Goal: Task Accomplishment & Management: Use online tool/utility

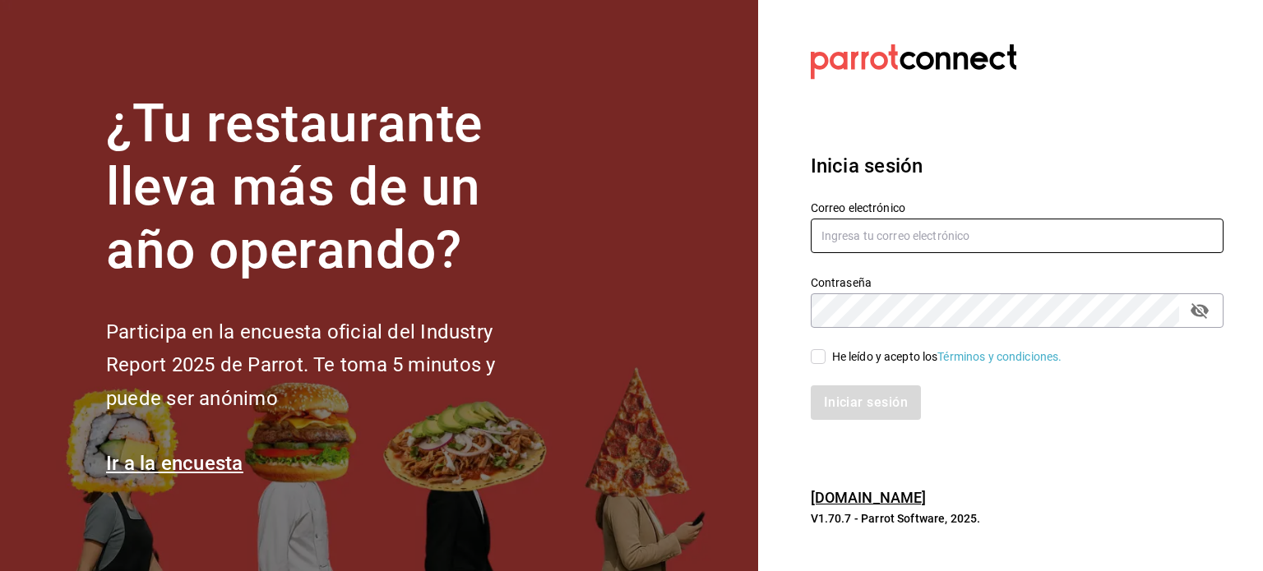
type input "[EMAIL_ADDRESS][DOMAIN_NAME]"
click at [852, 400] on div "Iniciar sesión" at bounding box center [1017, 403] width 413 height 35
click at [816, 355] on input "He leído y acepto los Términos y condiciones." at bounding box center [818, 356] width 15 height 15
checkbox input "true"
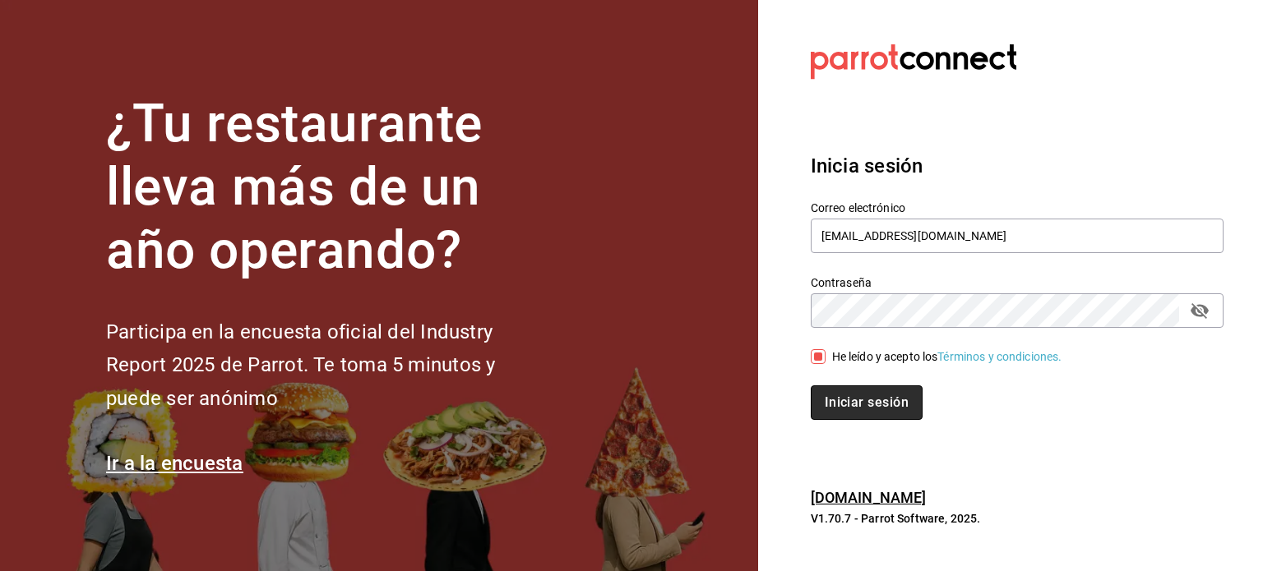
click at [858, 398] on button "Iniciar sesión" at bounding box center [867, 403] width 112 height 35
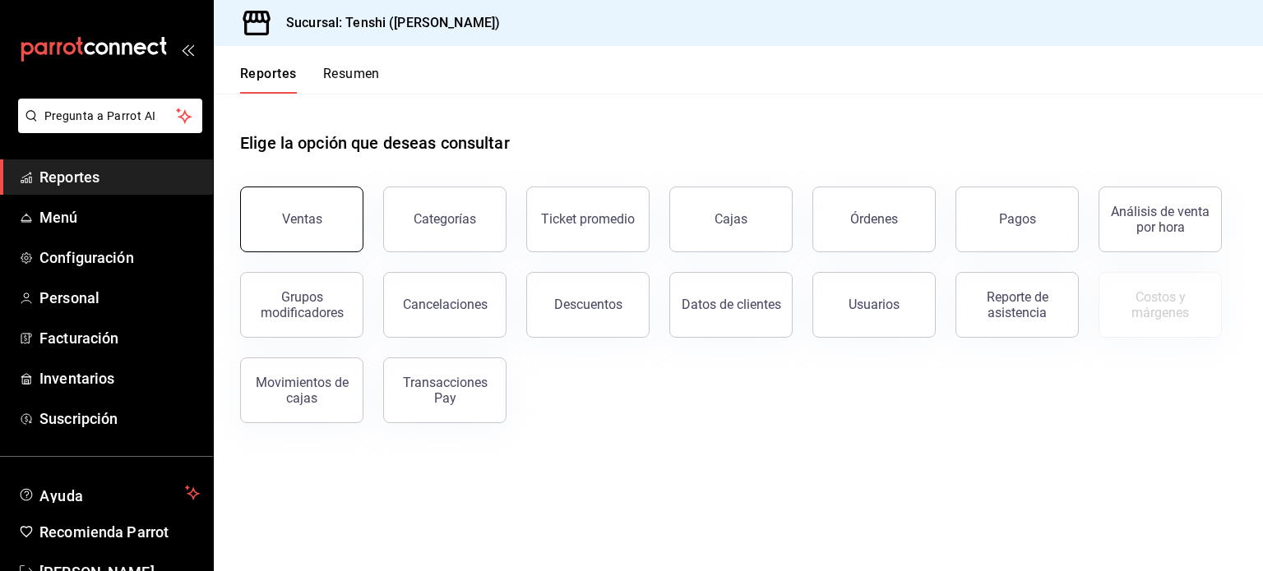
click at [283, 213] on div "Ventas" at bounding box center [302, 219] width 40 height 16
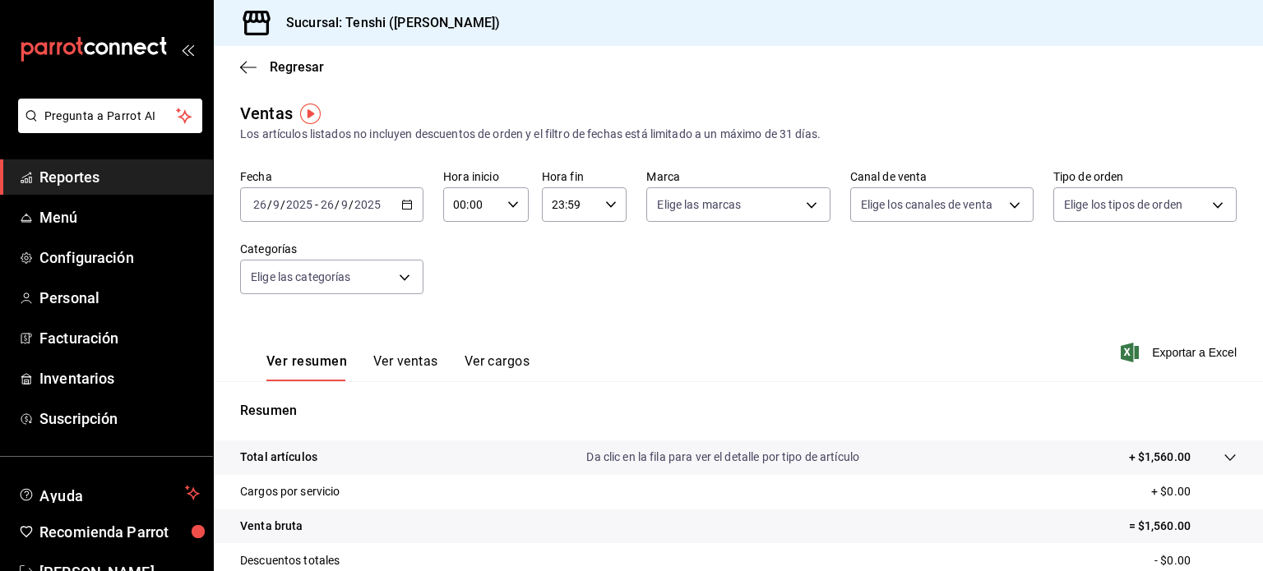
click at [404, 206] on icon "button" at bounding box center [407, 205] width 12 height 12
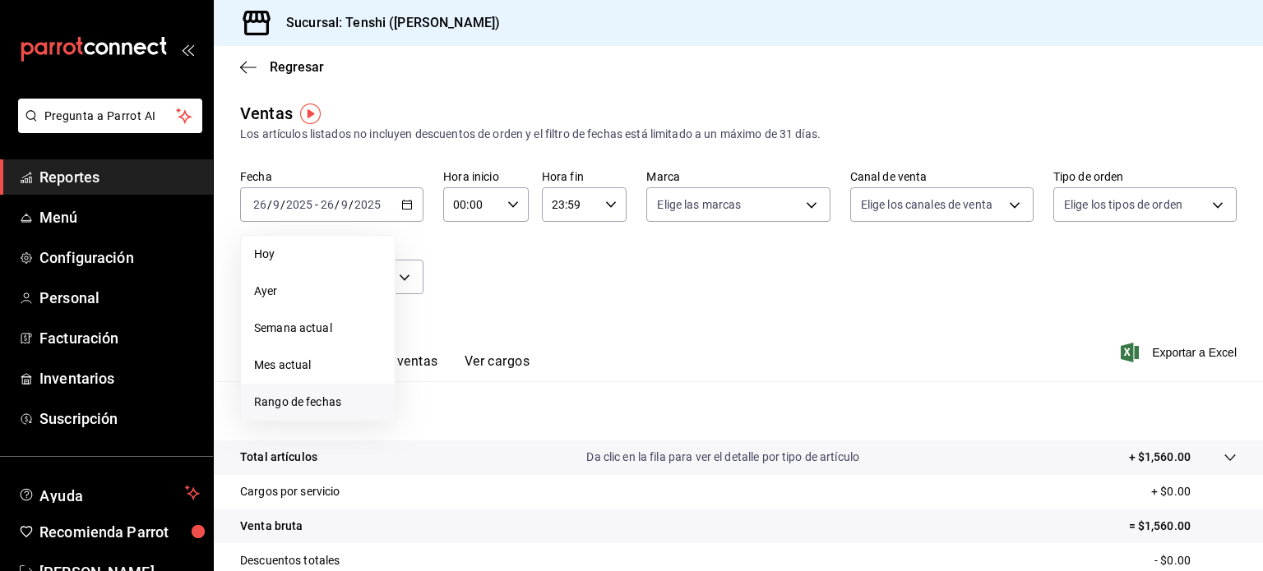
click at [339, 405] on span "Rango de fechas" at bounding box center [317, 402] width 127 height 17
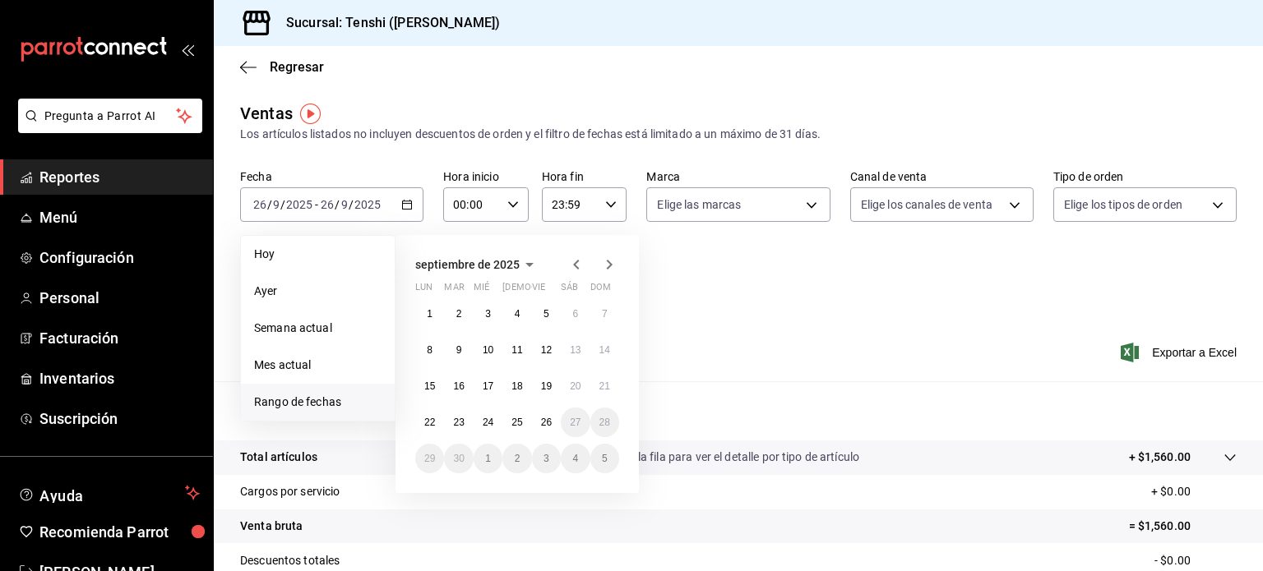
click at [575, 260] on icon "button" at bounding box center [576, 265] width 20 height 20
click at [603, 272] on icon "button" at bounding box center [609, 265] width 20 height 20
click at [562, 267] on div "[DATE]" at bounding box center [517, 265] width 204 height 20
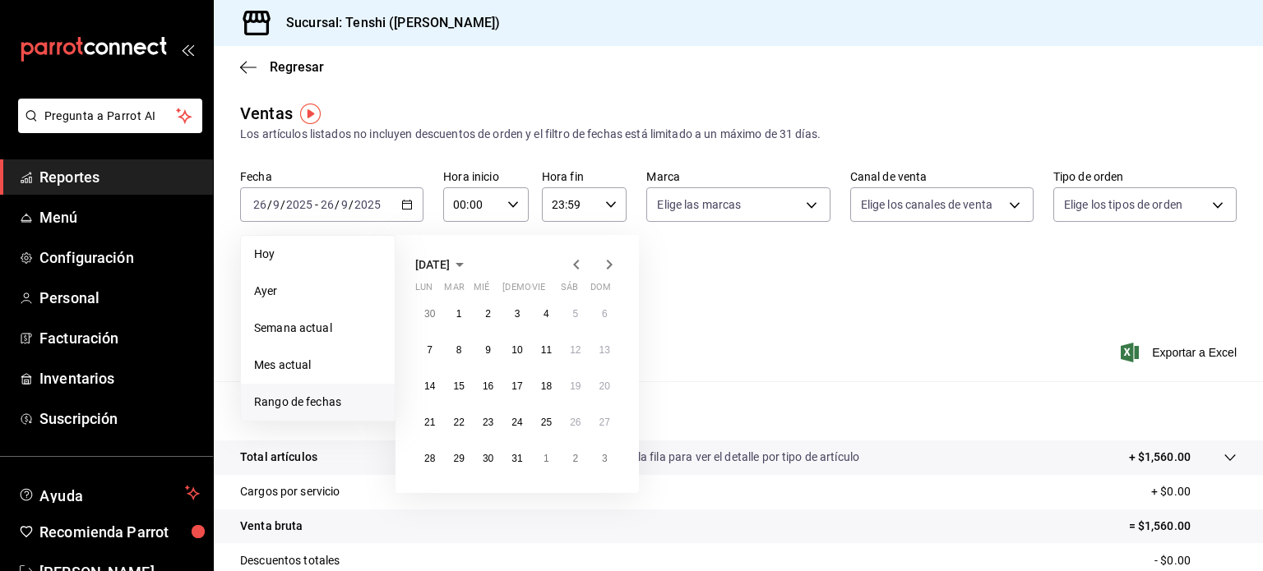
click at [573, 261] on icon "button" at bounding box center [576, 265] width 20 height 20
click at [522, 317] on button "1" at bounding box center [516, 314] width 29 height 30
click at [605, 260] on icon "button" at bounding box center [609, 265] width 20 height 20
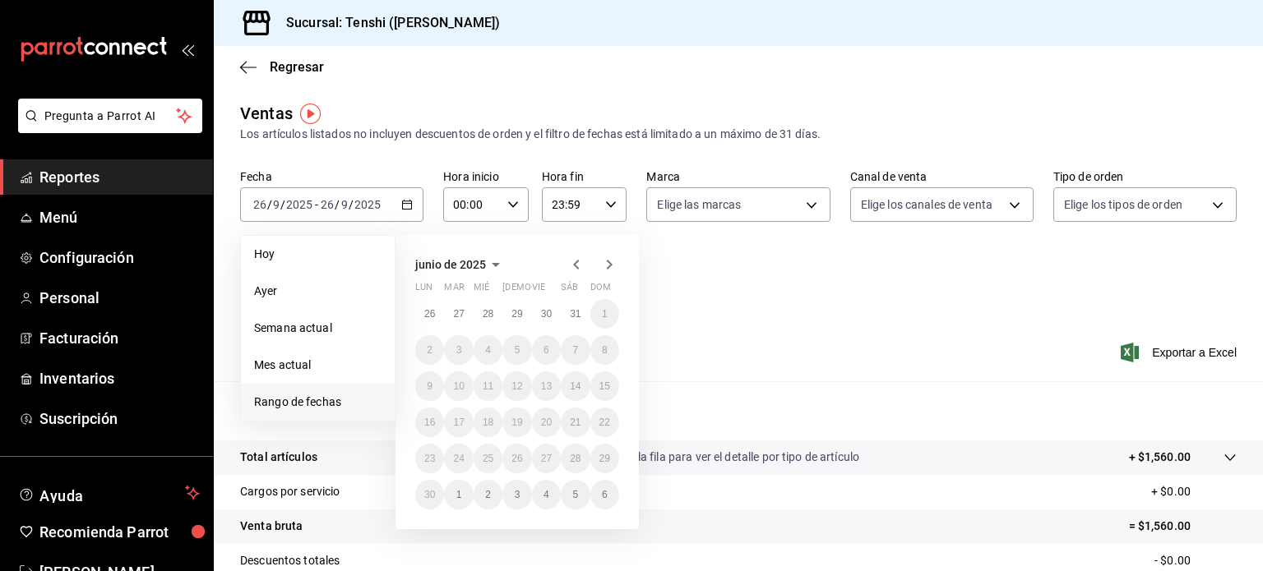
click at [605, 260] on icon "button" at bounding box center [609, 265] width 20 height 20
click at [573, 272] on icon "button" at bounding box center [576, 265] width 20 height 20
click at [582, 275] on div "[DATE] lun mar mié jue vie sáb dom 28 29 30 31 1 2 3 4 5 6 7 8 9 10 11 12 13 14…" at bounding box center [516, 364] width 243 height 258
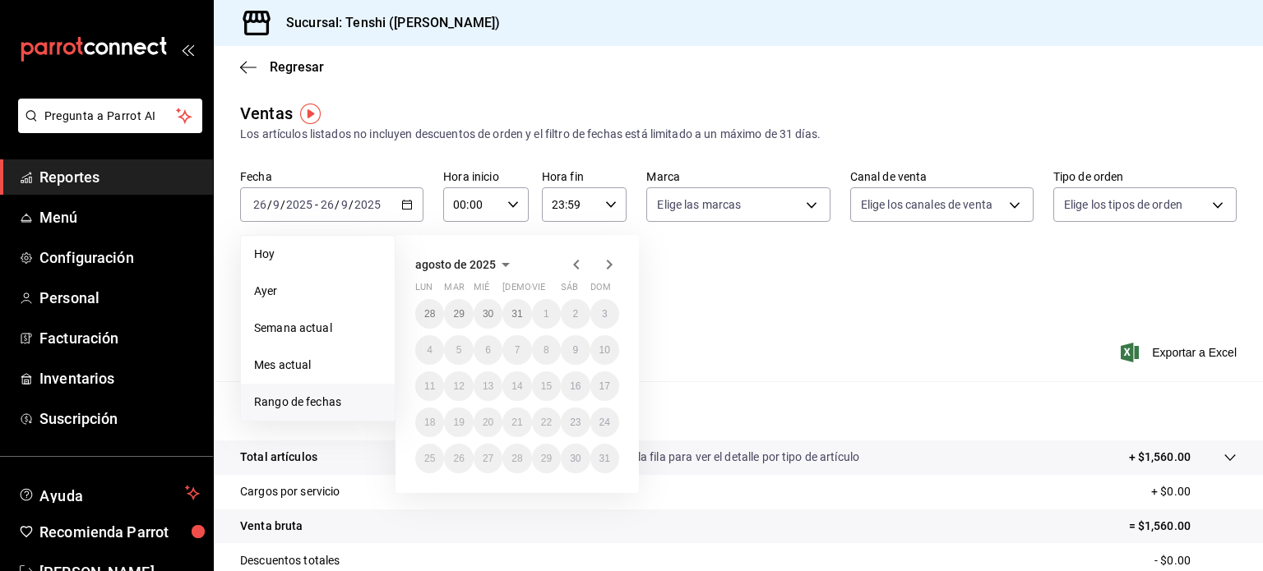
click at [579, 262] on icon "button" at bounding box center [576, 265] width 20 height 20
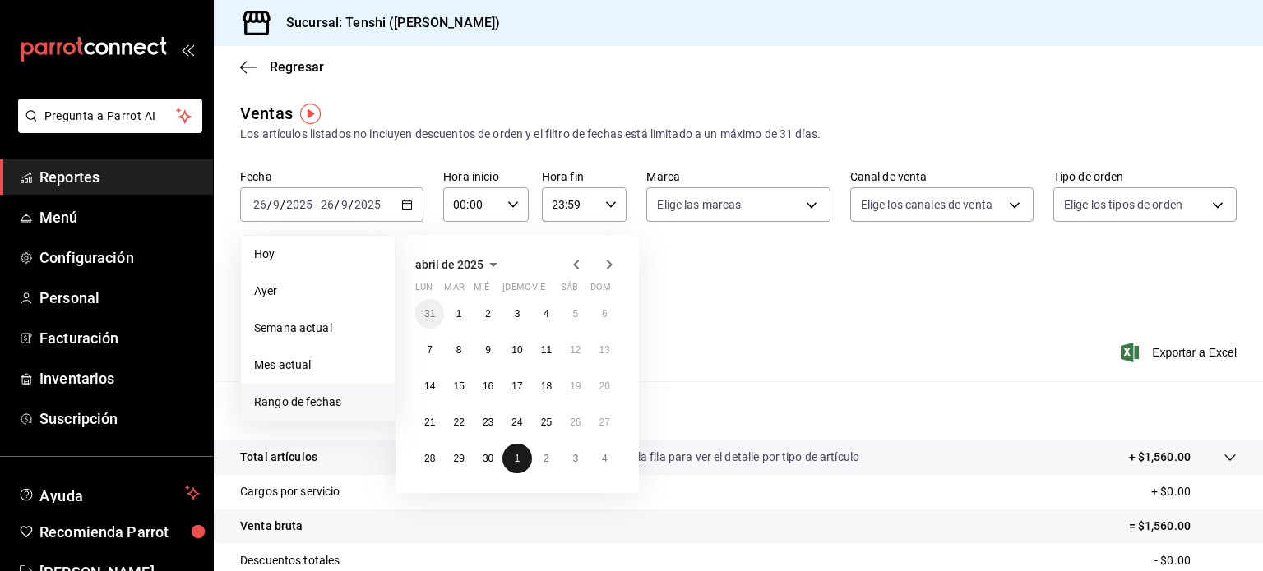
click at [515, 456] on abbr "1" at bounding box center [518, 459] width 6 height 12
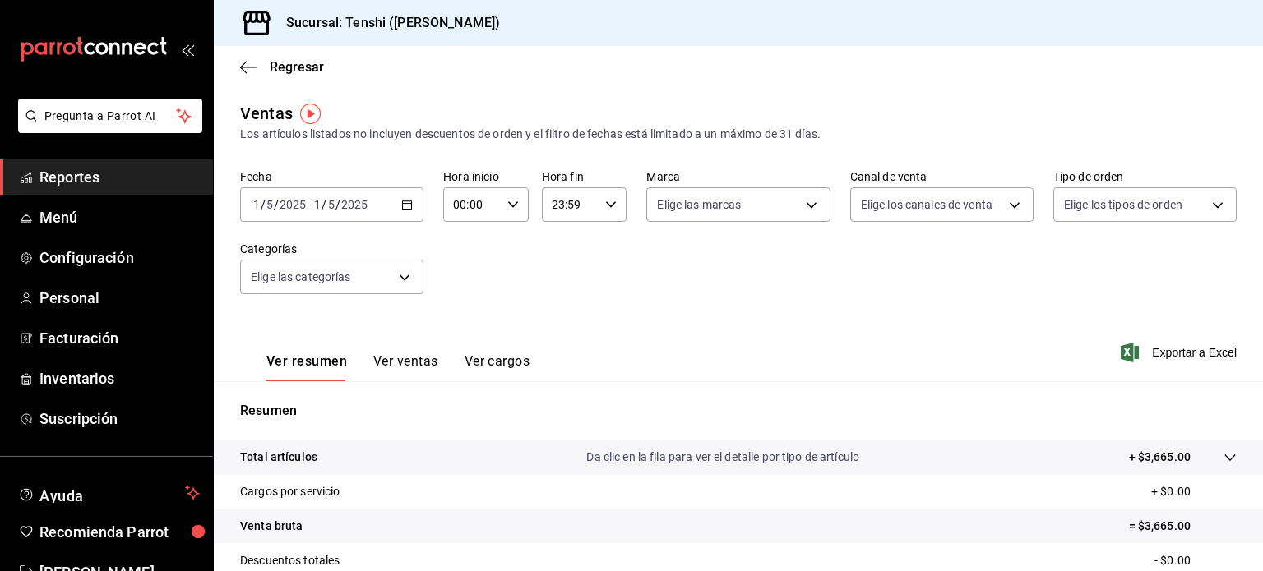
click at [415, 210] on div "[DATE] [DATE] - [DATE] [DATE]" at bounding box center [331, 204] width 183 height 35
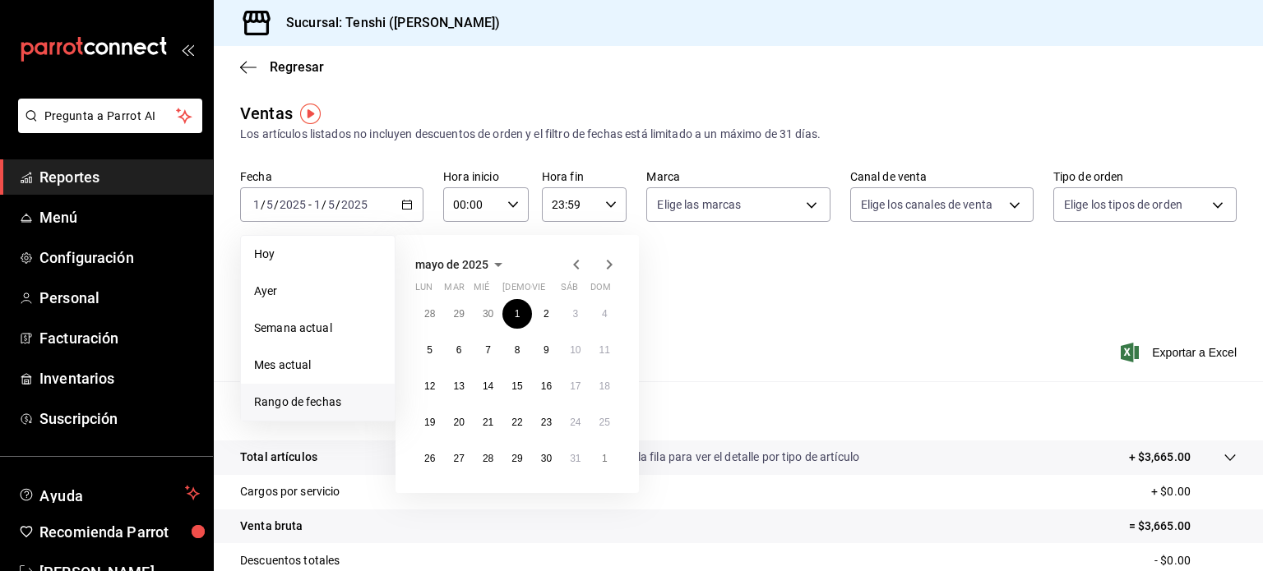
click at [615, 261] on icon "button" at bounding box center [609, 265] width 20 height 20
click at [465, 321] on button "1" at bounding box center [458, 314] width 29 height 30
click at [517, 460] on abbr "31" at bounding box center [516, 459] width 11 height 12
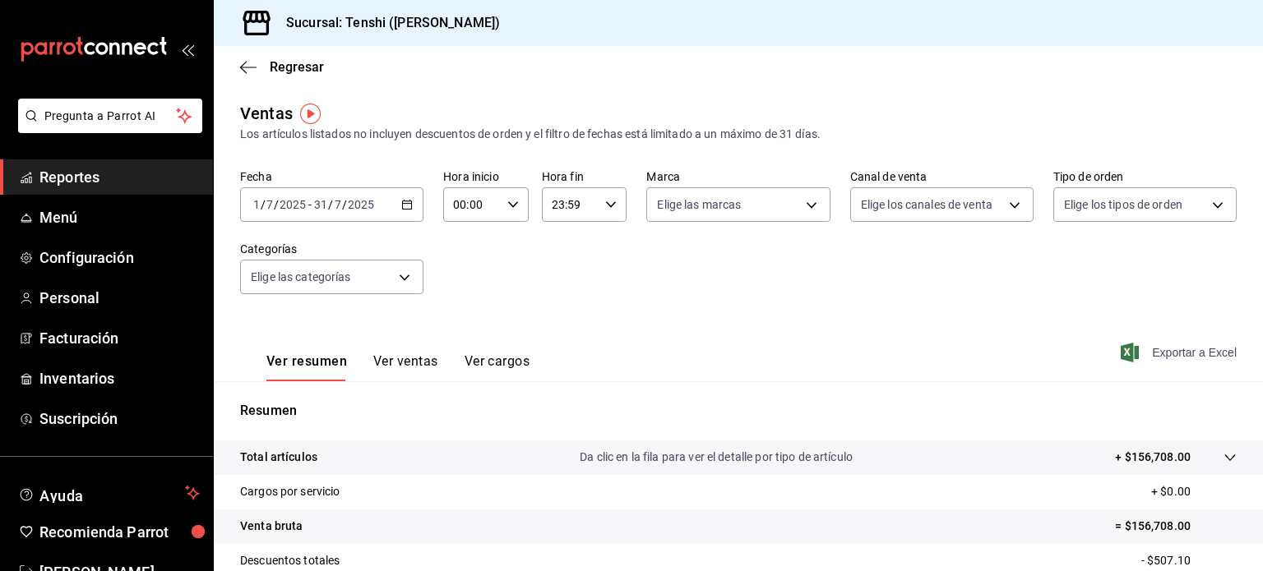
click at [1137, 351] on span "Exportar a Excel" at bounding box center [1180, 353] width 113 height 20
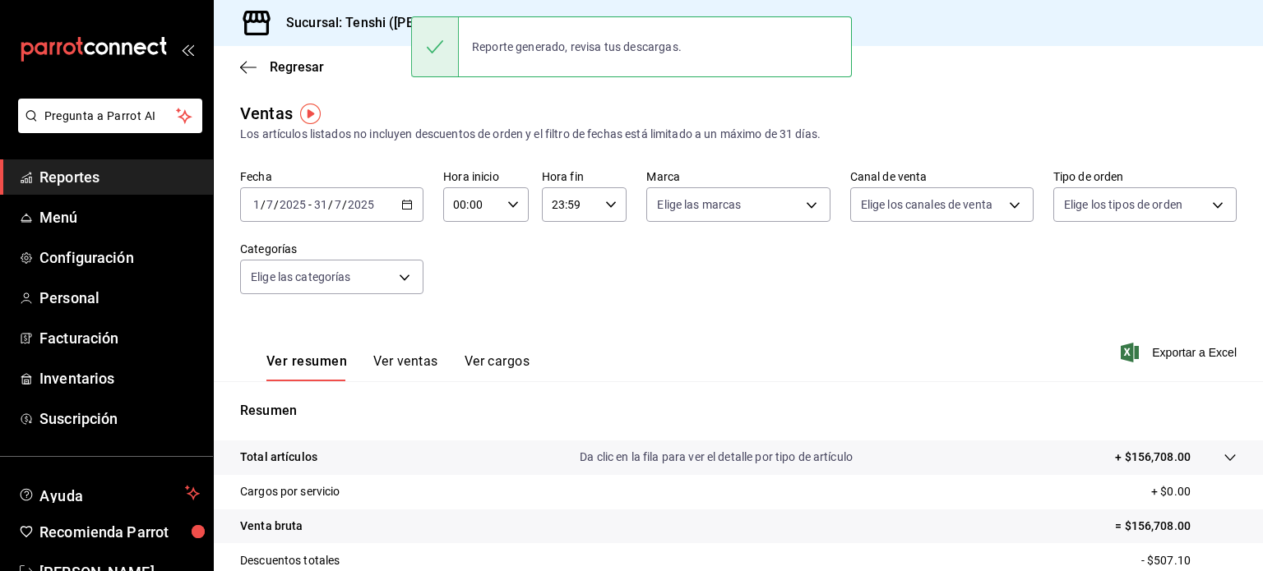
click at [406, 206] on icon "button" at bounding box center [407, 205] width 12 height 12
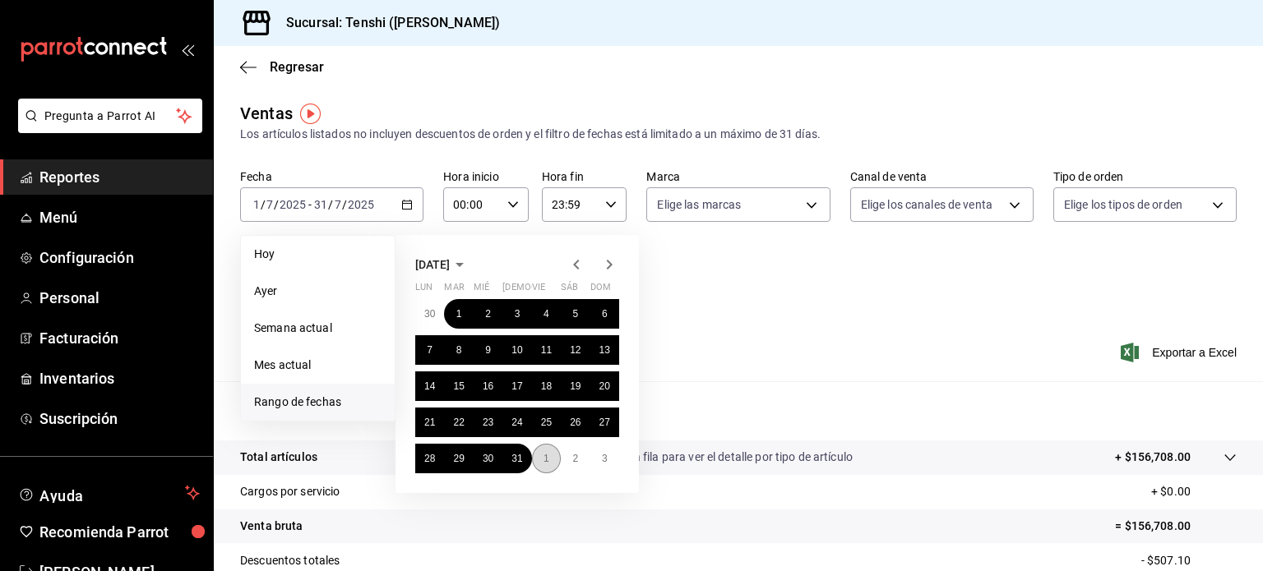
click at [545, 458] on abbr "1" at bounding box center [546, 459] width 6 height 12
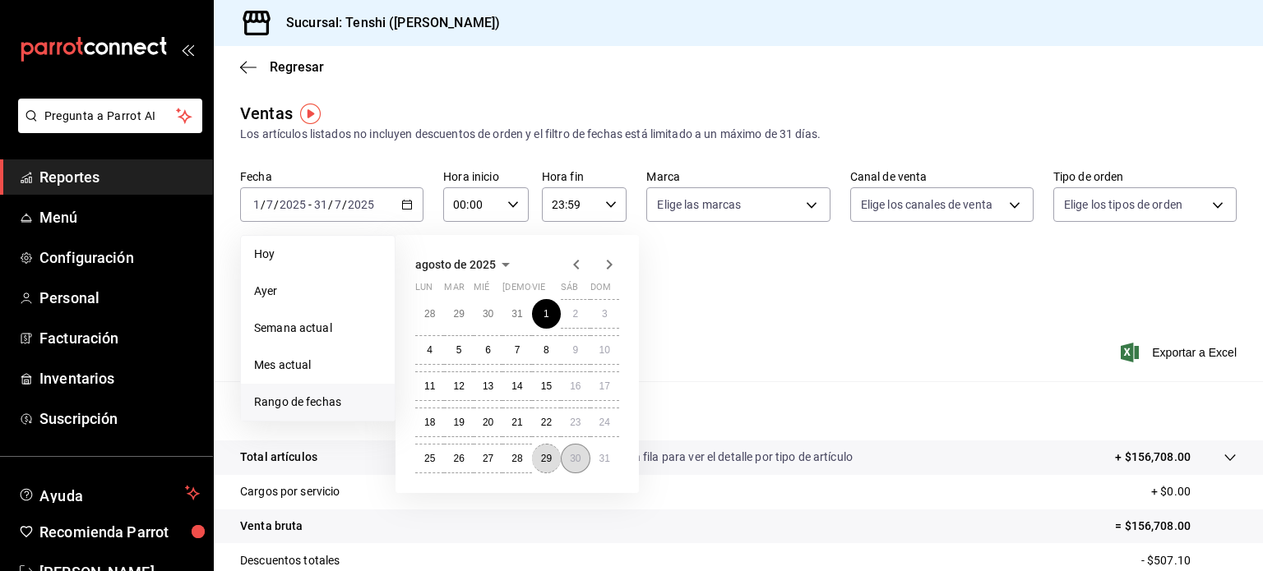
drag, startPoint x: 538, startPoint y: 455, endPoint x: 569, endPoint y: 456, distance: 31.3
click at [569, 456] on div "28 29 30 31 1 2 3 4 5 6 7 8 9 10 11 12 13 14 15 16 17 18 19 20 21 22 23 24 25 2…" at bounding box center [517, 386] width 204 height 174
click at [569, 456] on button "30" at bounding box center [575, 459] width 29 height 30
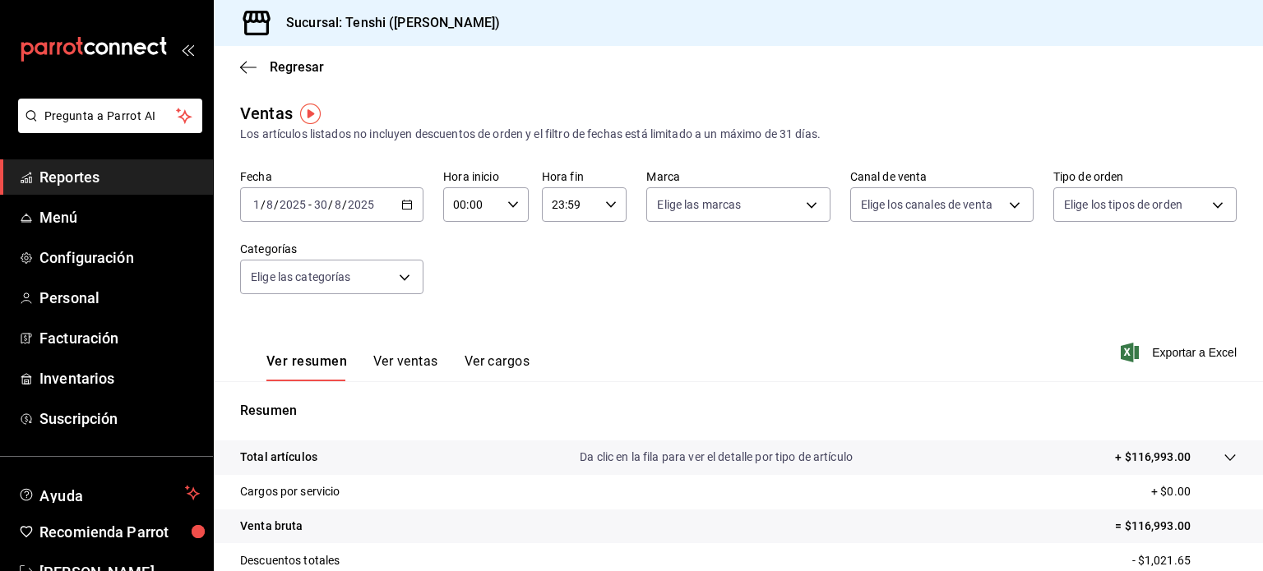
click at [414, 207] on div "[DATE] [DATE] - [DATE] [DATE]" at bounding box center [331, 204] width 183 height 35
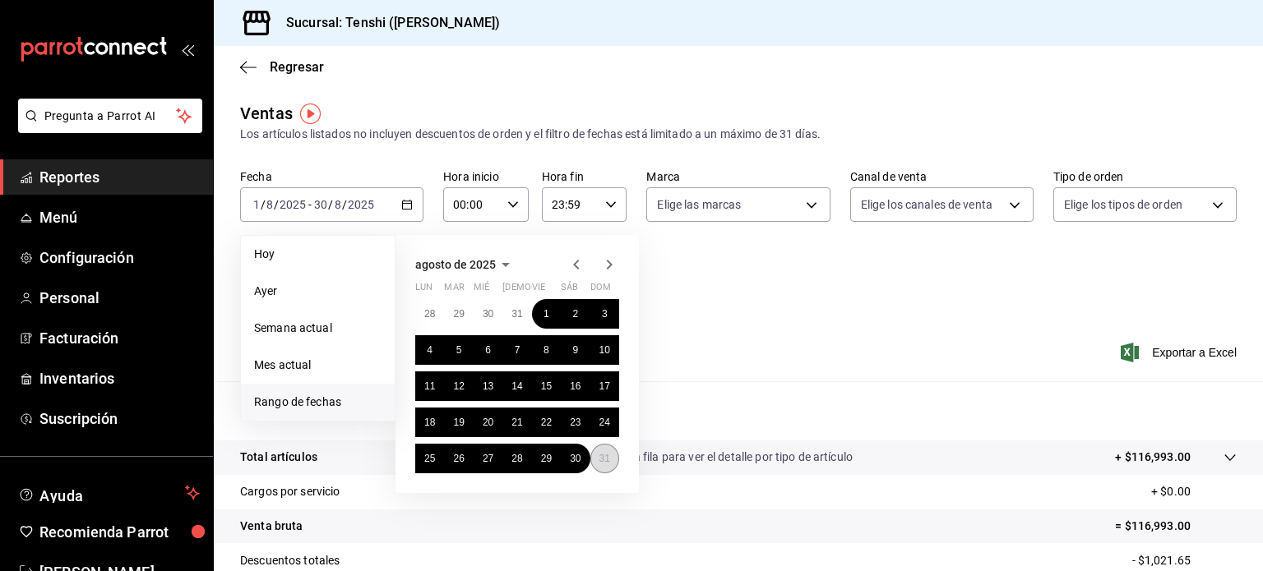
click at [597, 451] on button "31" at bounding box center [604, 459] width 29 height 30
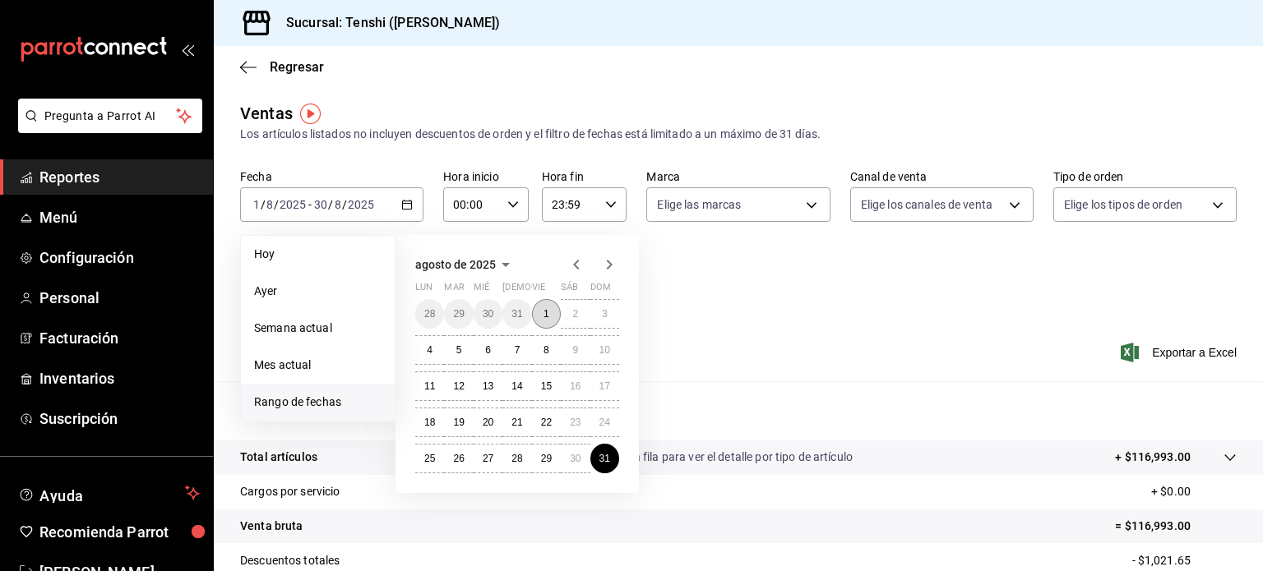
click at [543, 317] on abbr "1" at bounding box center [546, 314] width 6 height 12
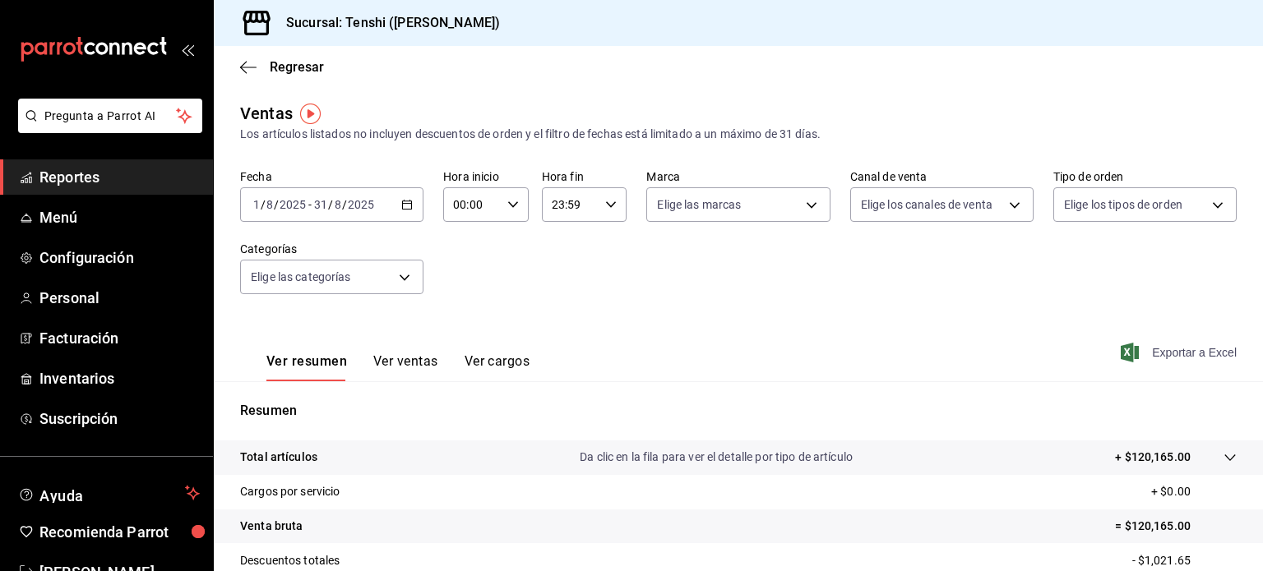
click at [1163, 361] on span "Exportar a Excel" at bounding box center [1180, 353] width 113 height 20
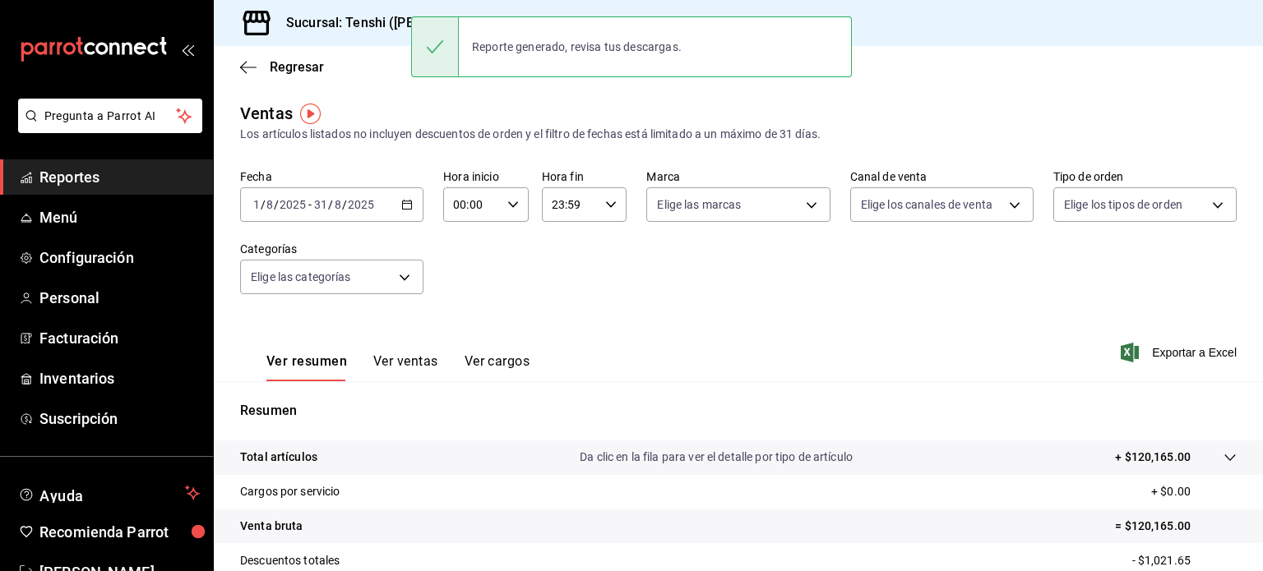
click at [404, 196] on div "[DATE] [DATE] - [DATE] [DATE]" at bounding box center [331, 204] width 183 height 35
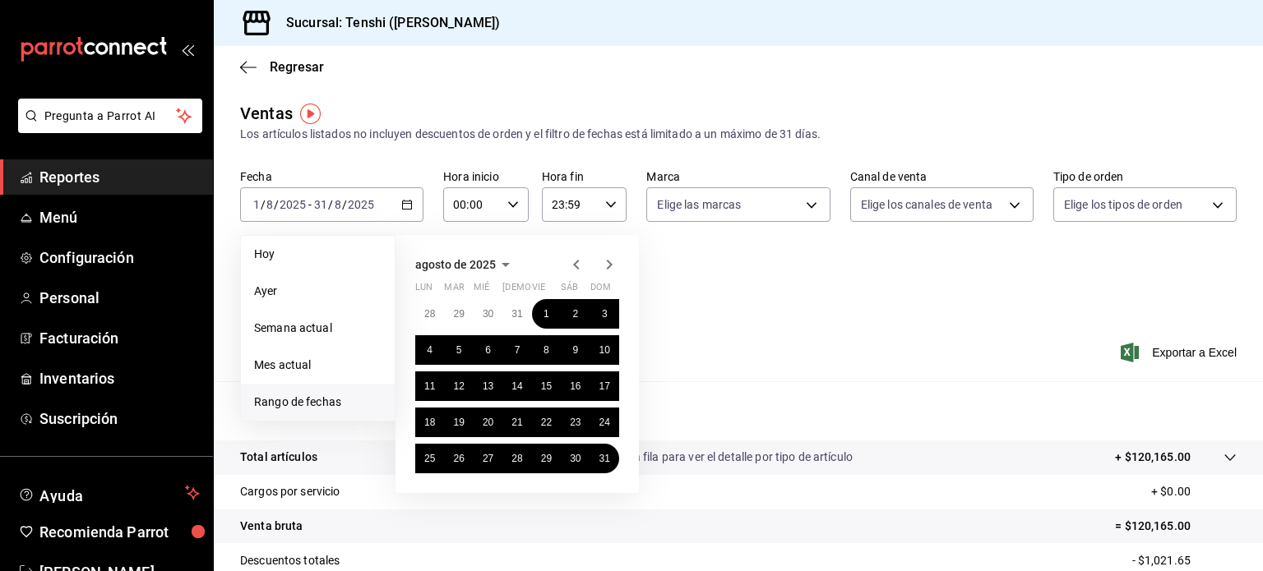
click at [577, 268] on icon "button" at bounding box center [576, 265] width 6 height 10
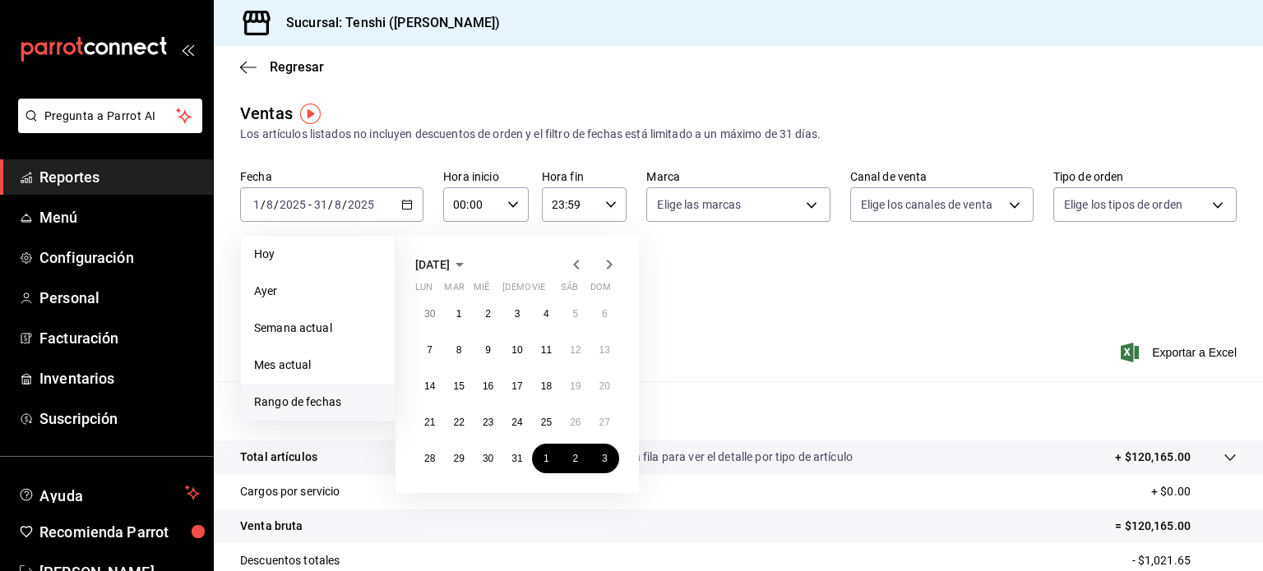
click at [577, 268] on icon "button" at bounding box center [576, 265] width 6 height 10
click at [602, 317] on abbr "1" at bounding box center [605, 314] width 6 height 12
click at [437, 499] on button "30" at bounding box center [429, 495] width 29 height 30
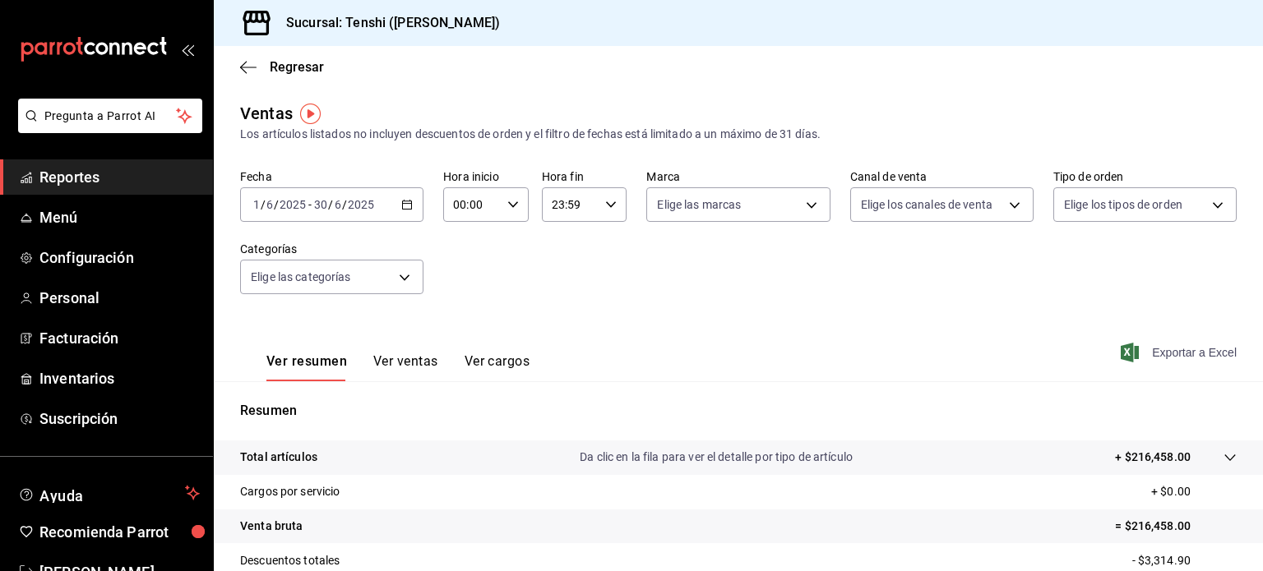
click at [1167, 353] on span "Exportar a Excel" at bounding box center [1180, 353] width 113 height 20
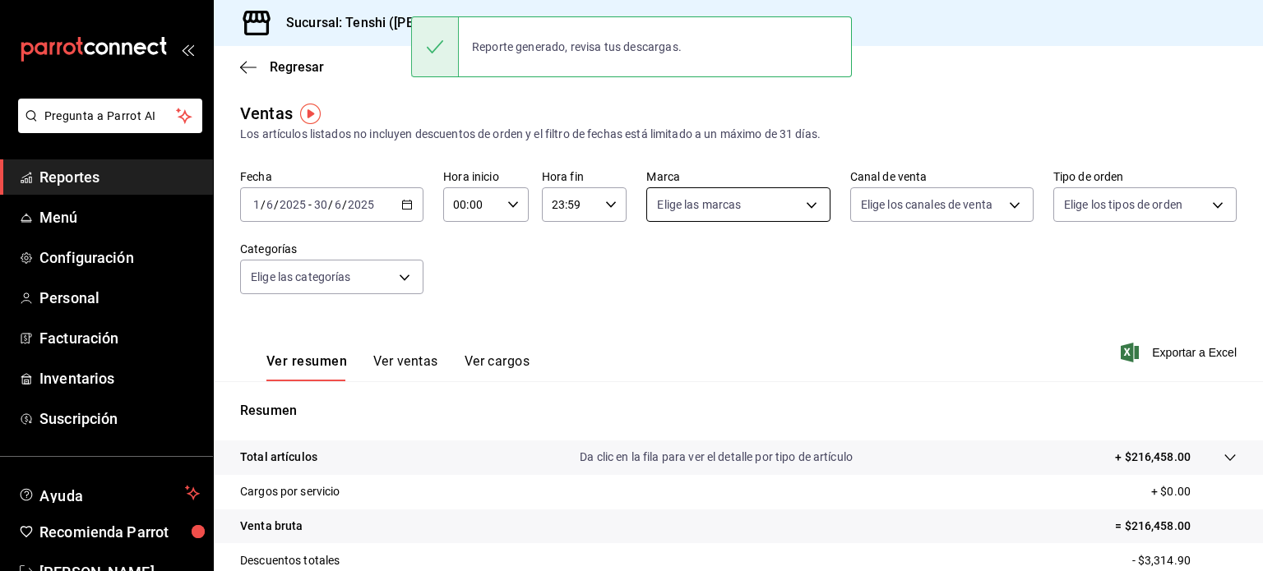
click at [794, 203] on body "Pregunta a Parrot AI Reportes Menú Configuración Personal Facturación Inventari…" at bounding box center [631, 285] width 1263 height 571
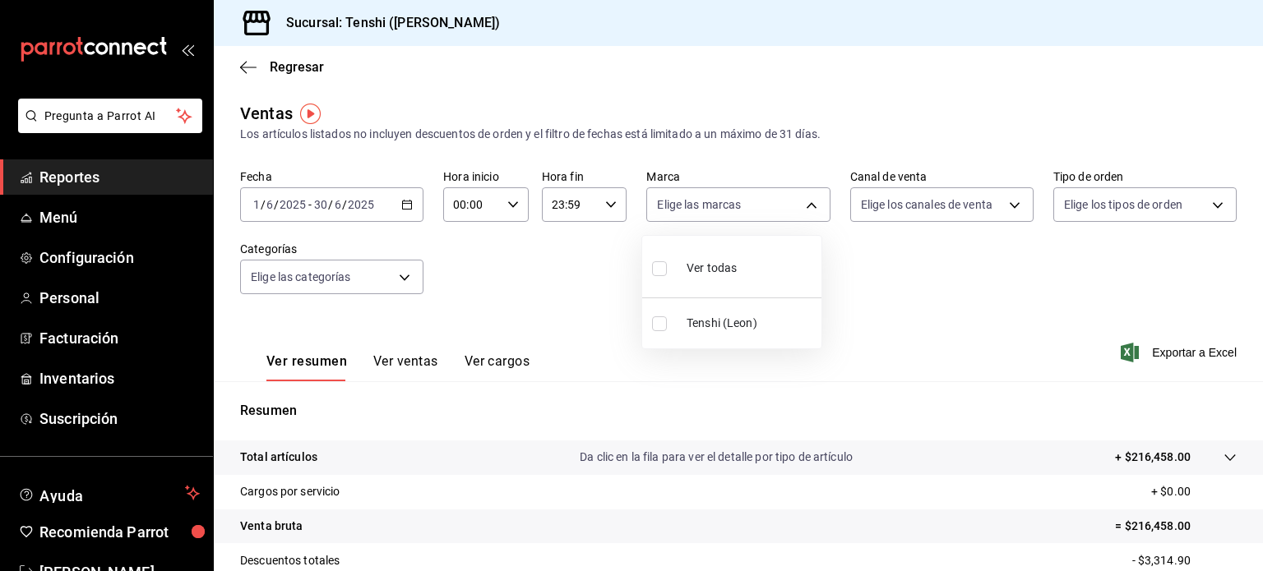
click at [786, 210] on div at bounding box center [631, 285] width 1263 height 571
click at [957, 201] on body "Pregunta a Parrot AI Reportes Menú Configuración Personal Facturación Inventari…" at bounding box center [631, 285] width 1263 height 571
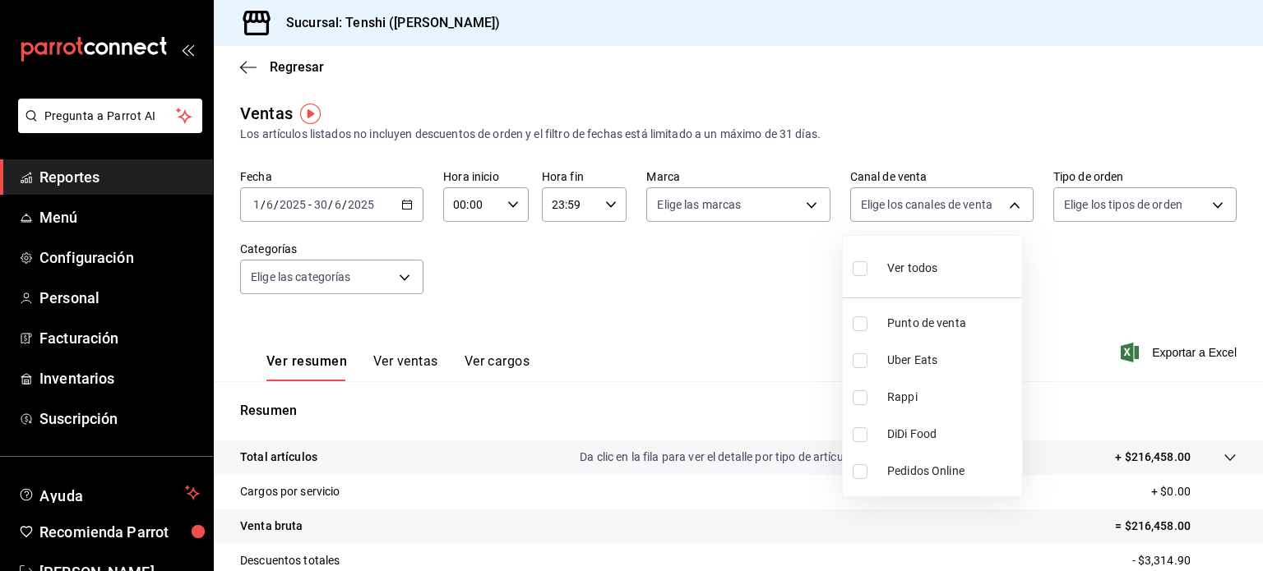
click at [1075, 305] on div at bounding box center [631, 285] width 1263 height 571
click at [1158, 213] on body "Pregunta a Parrot AI Reportes Menú Configuración Personal Facturación Inventari…" at bounding box center [631, 285] width 1263 height 571
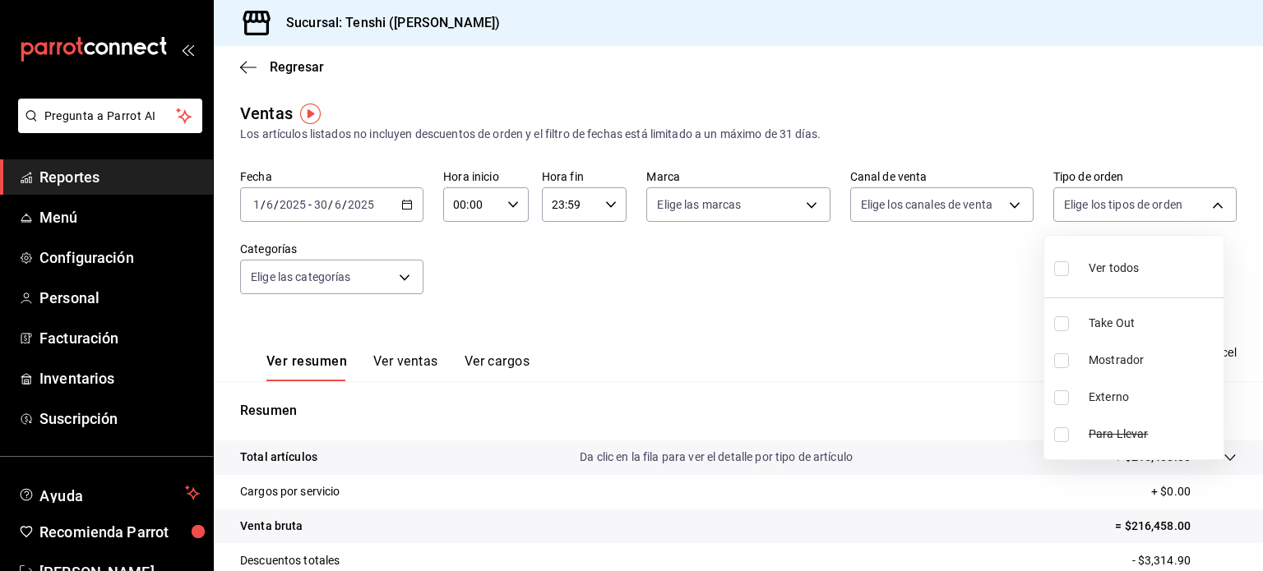
click at [785, 368] on div at bounding box center [631, 285] width 1263 height 571
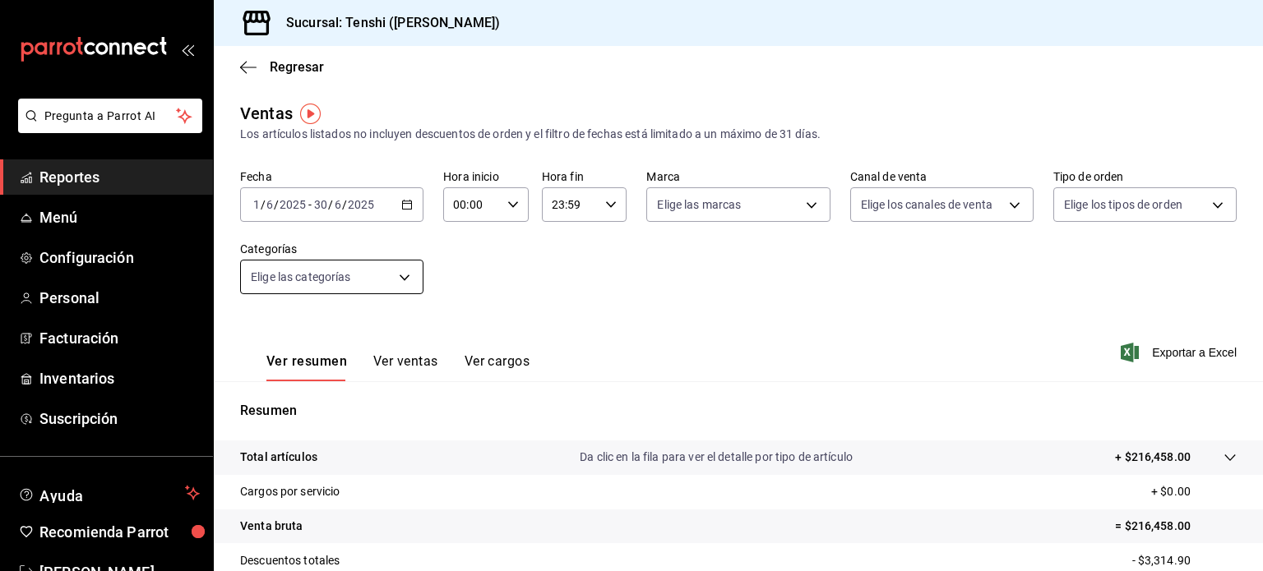
click at [402, 282] on body "Pregunta a Parrot AI Reportes Menú Configuración Personal Facturación Inventari…" at bounding box center [631, 285] width 1263 height 571
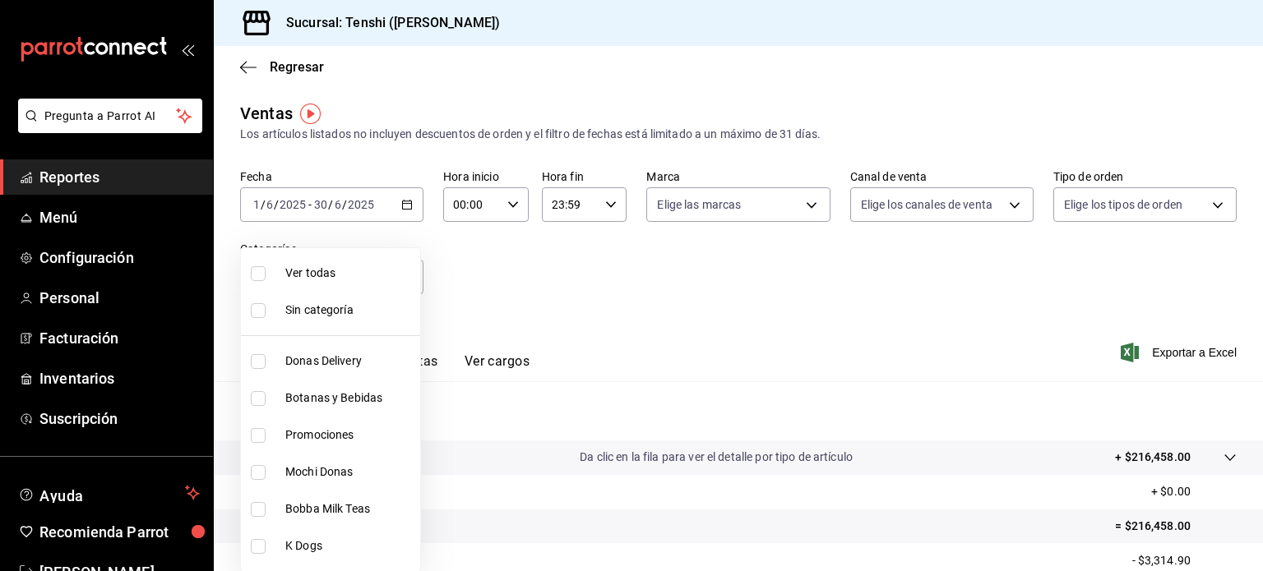
click at [313, 512] on span "Bobba Milk Teas" at bounding box center [349, 509] width 128 height 17
type input "7d4269b4-6c7a-4d2c-822c-4ad528351363"
checkbox input "true"
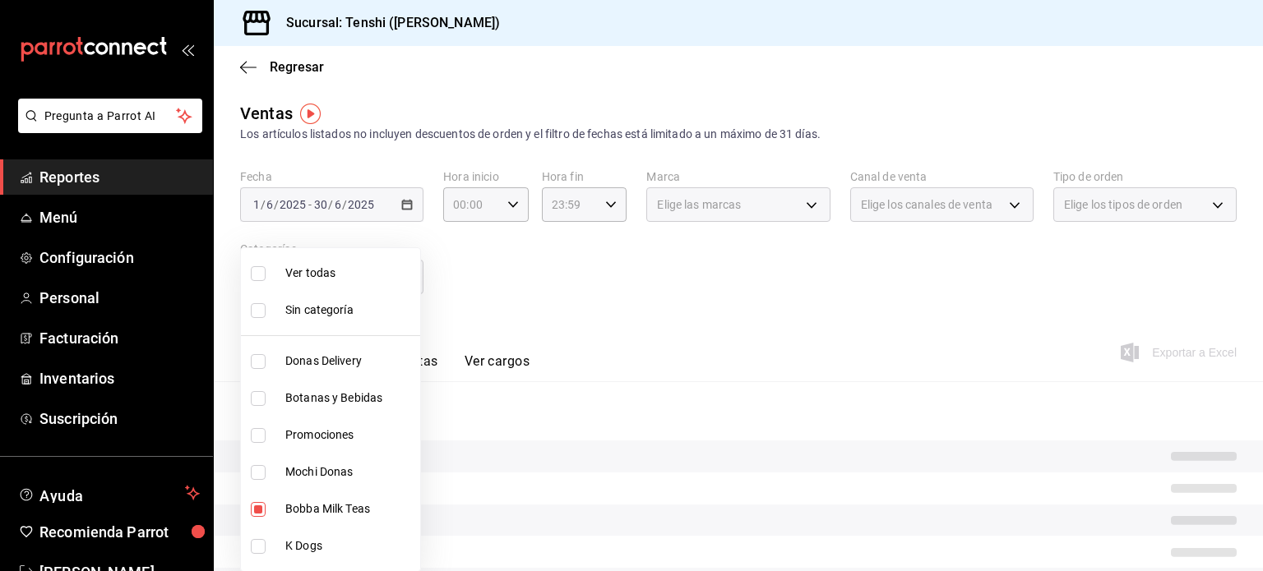
click at [280, 479] on li "Mochi Donas" at bounding box center [330, 472] width 179 height 37
type input "7d4269b4-6c7a-4d2c-822c-4ad528351363,35953323-e63b-44c4-826c-845d59669cd6"
checkbox input "true"
click at [296, 272] on span "Ver todas" at bounding box center [349, 273] width 128 height 17
type input "e6a2a164-eb3a-4b55-aded-e3e30f127dad,35b1d43d-b88a-4b0b-9433-b67ea1030d49,82f68…"
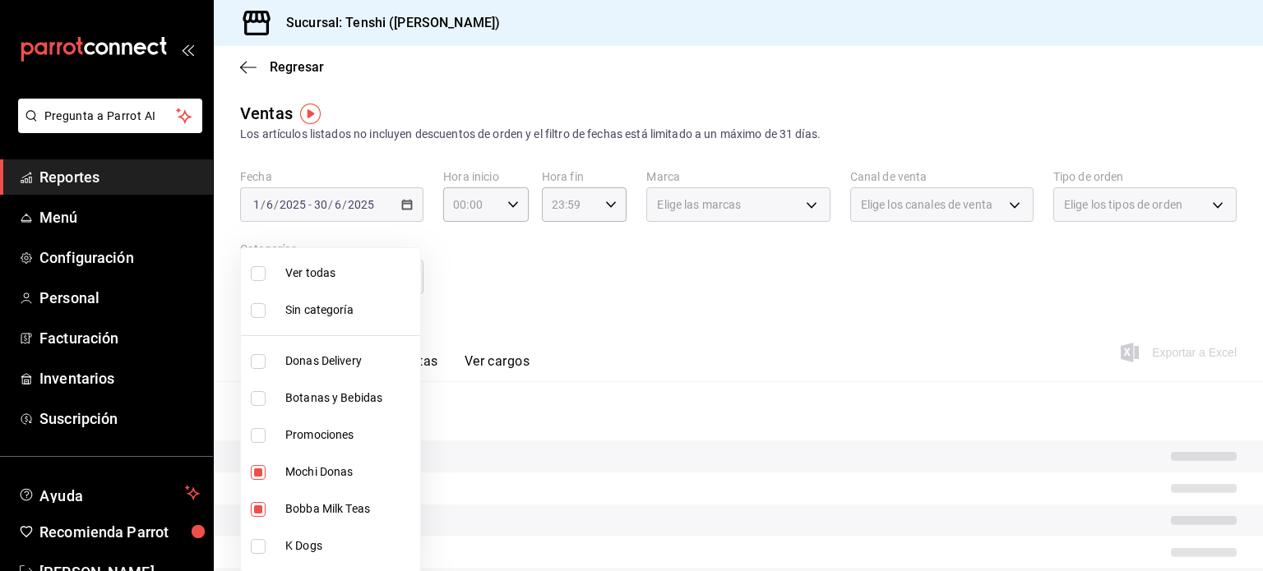
checkbox input "true"
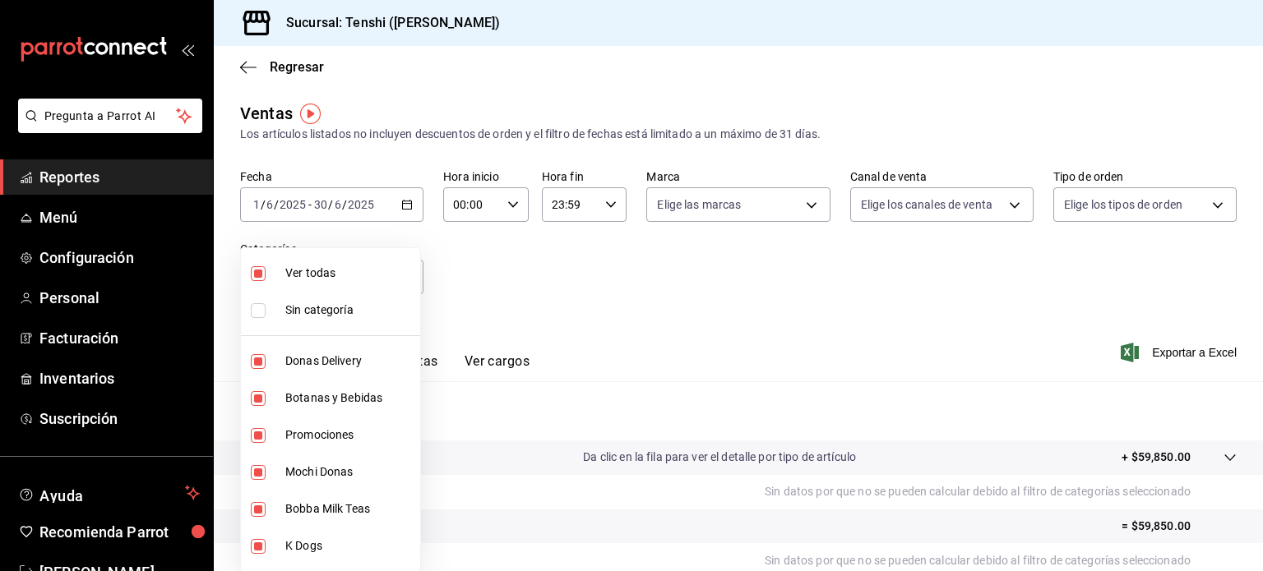
click at [608, 349] on div at bounding box center [631, 285] width 1263 height 571
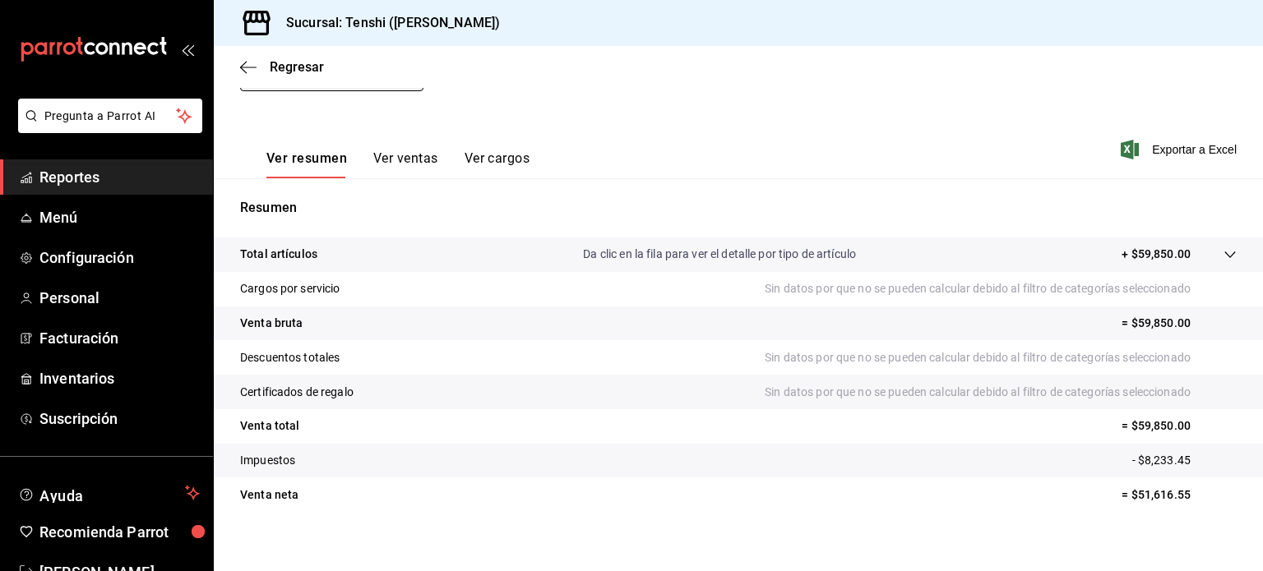
scroll to position [216, 0]
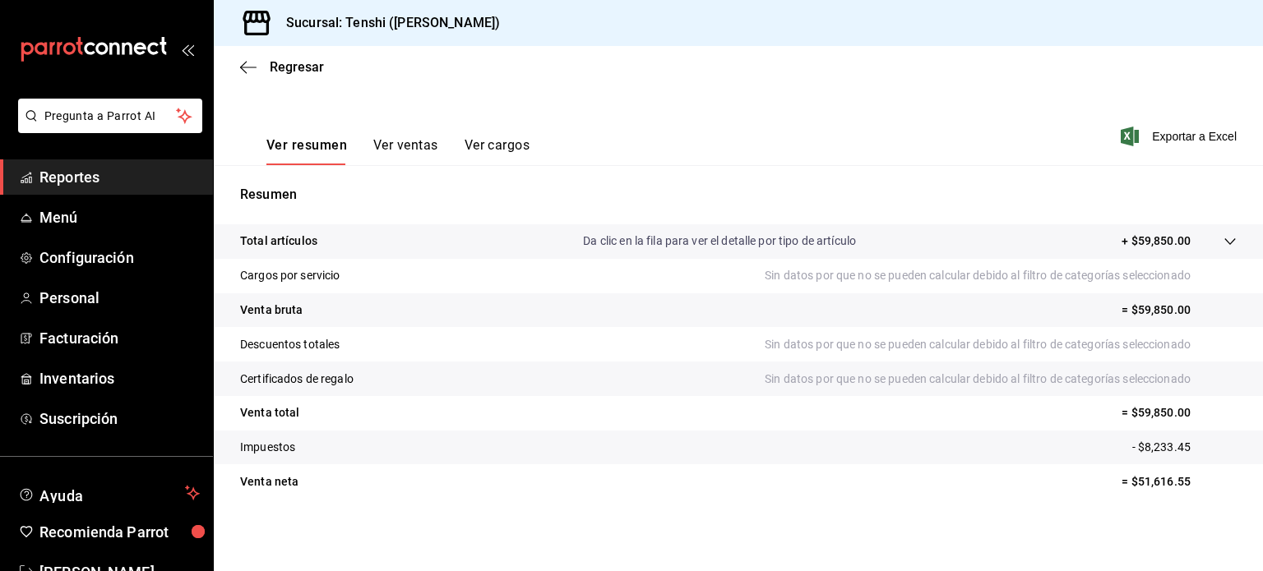
click at [420, 144] on button "Ver ventas" at bounding box center [405, 151] width 65 height 28
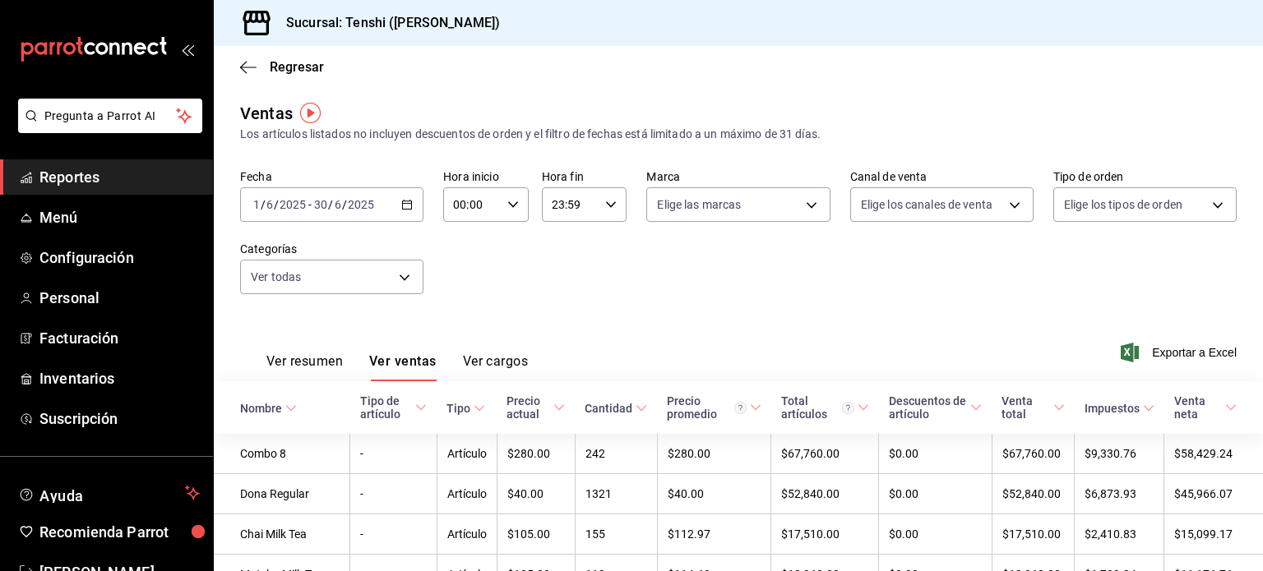
click at [283, 368] on button "Ver resumen" at bounding box center [304, 368] width 76 height 28
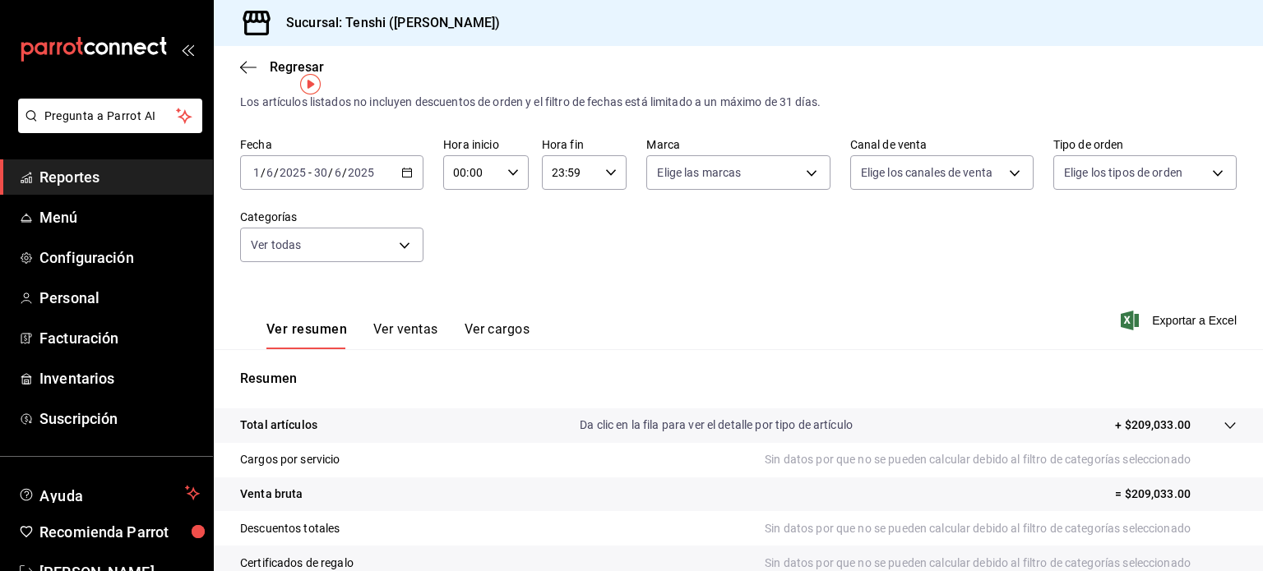
scroll to position [30, 0]
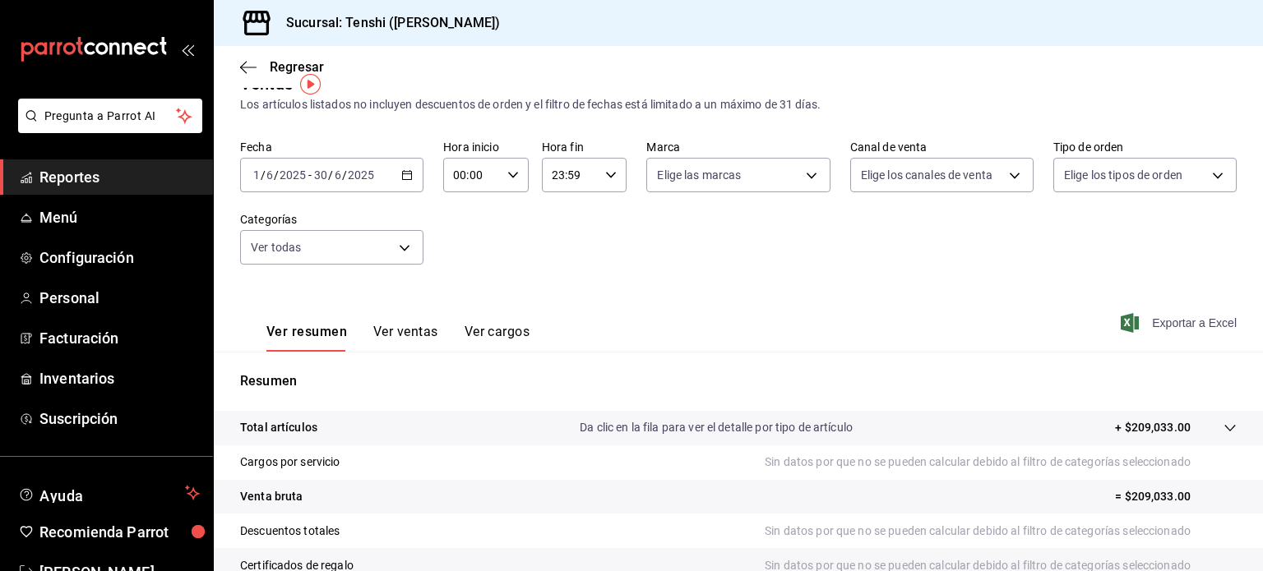
click at [1144, 325] on span "Exportar a Excel" at bounding box center [1180, 323] width 113 height 20
click at [411, 183] on div "[DATE] [DATE] - [DATE] [DATE]" at bounding box center [331, 175] width 183 height 35
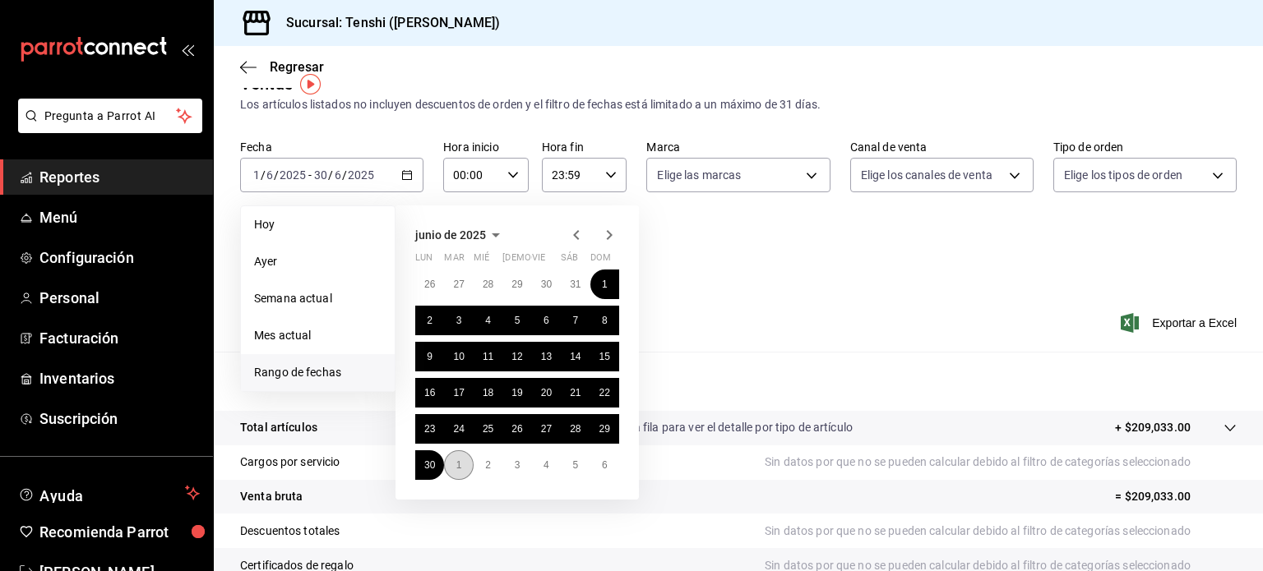
click at [447, 467] on button "1" at bounding box center [458, 466] width 29 height 30
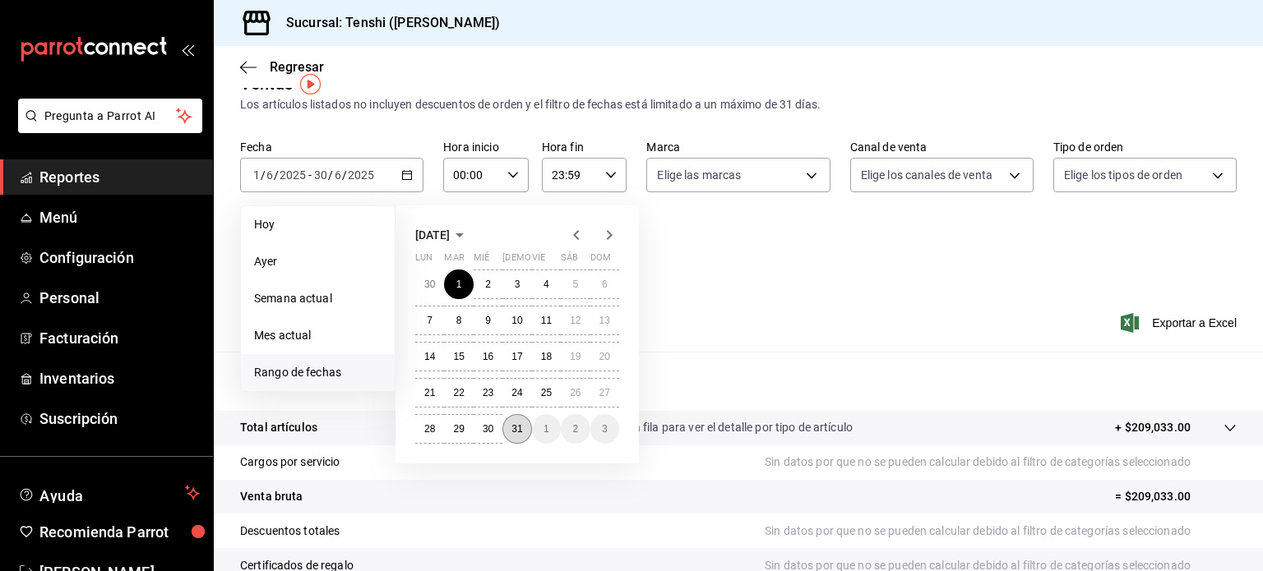
click at [521, 422] on button "31" at bounding box center [516, 429] width 29 height 30
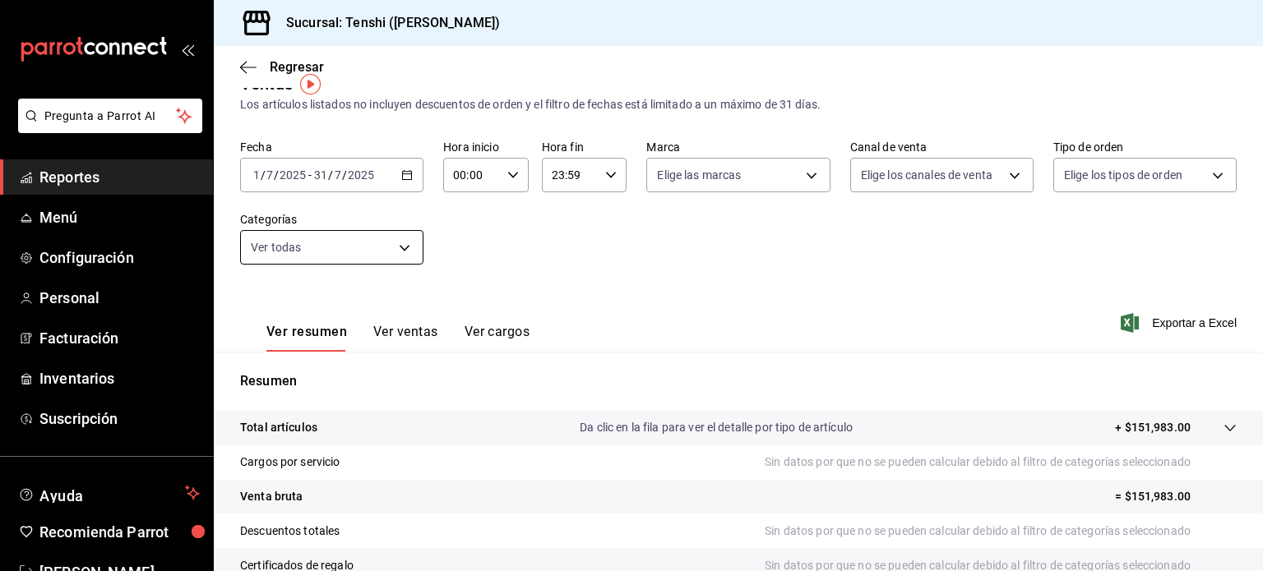
click at [391, 256] on body "Pregunta a Parrot AI Reportes Menú Configuración Personal Facturación Inventari…" at bounding box center [631, 285] width 1263 height 571
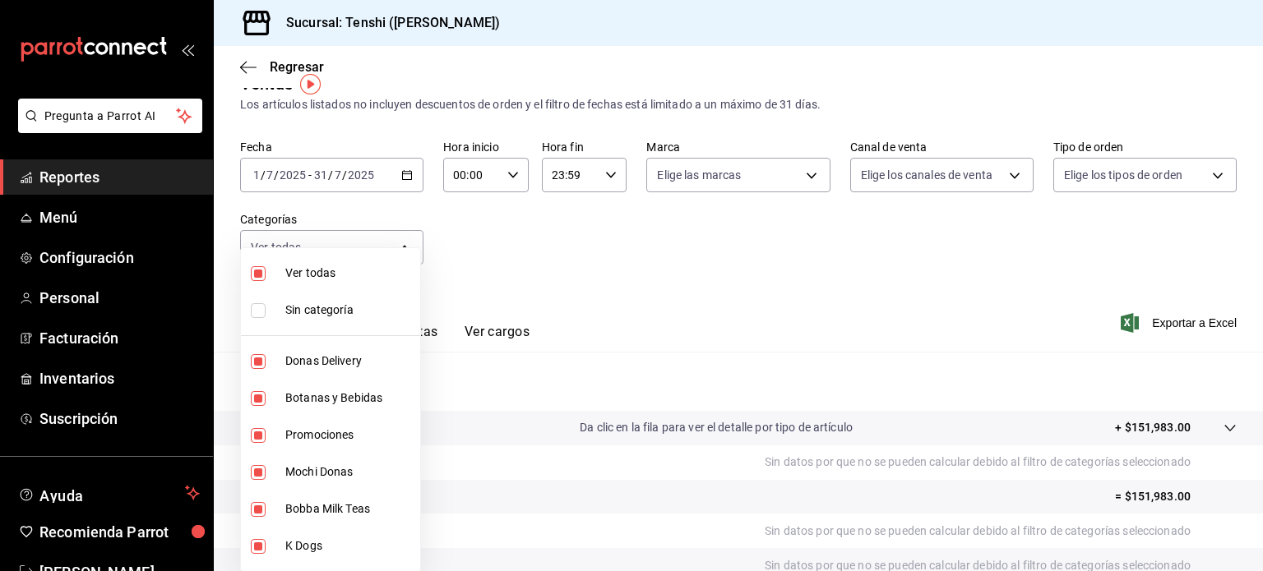
click at [640, 292] on div at bounding box center [631, 285] width 1263 height 571
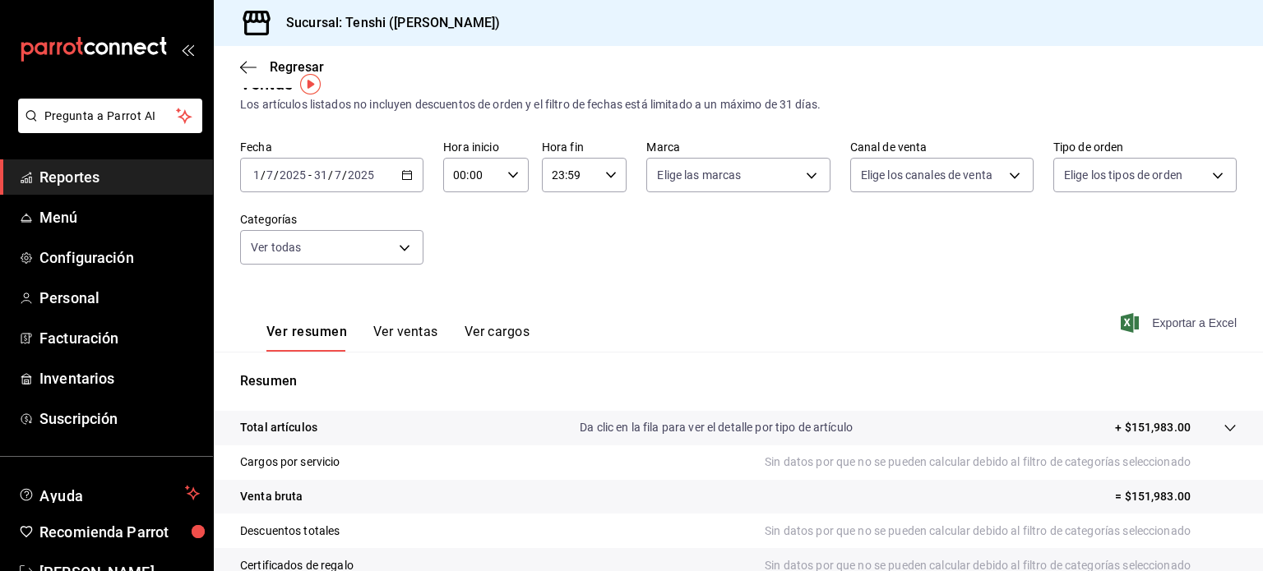
click at [1182, 328] on span "Exportar a Excel" at bounding box center [1180, 323] width 113 height 20
